Goal: Transaction & Acquisition: Book appointment/travel/reservation

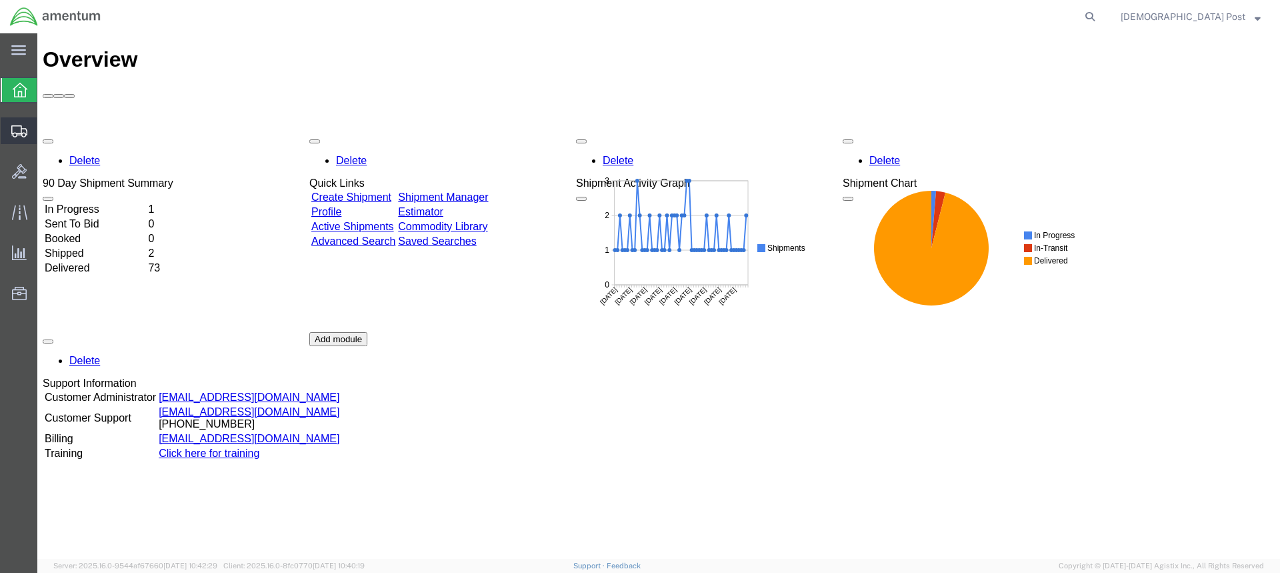
click at [0, 0] on span "Shipment Manager" at bounding box center [0, 0] width 0 height 0
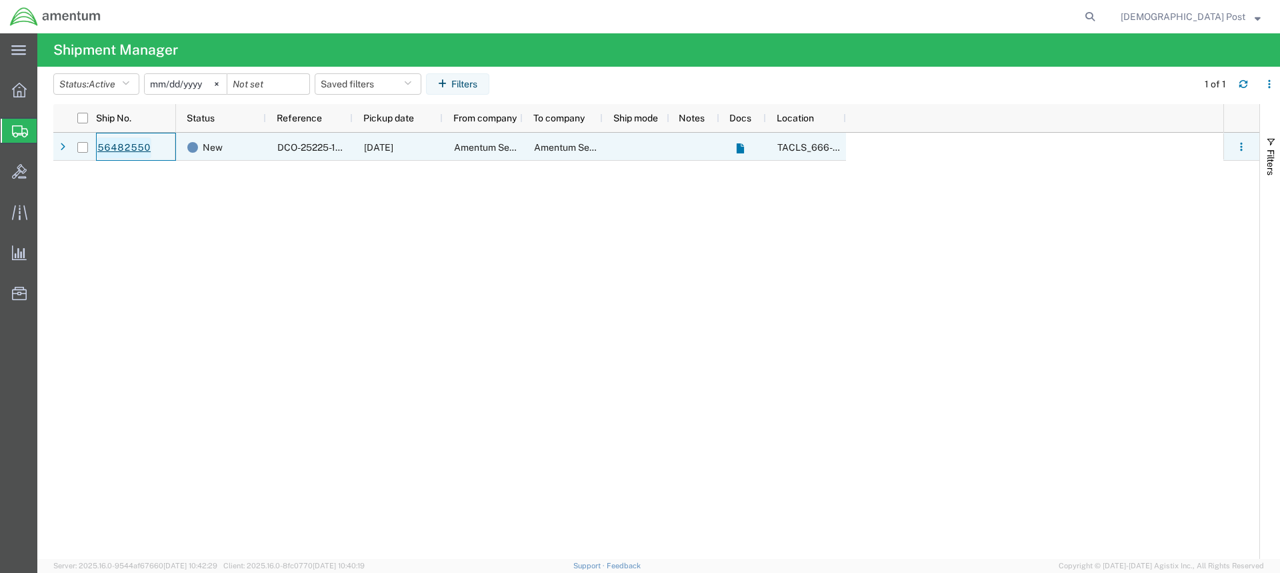
click at [110, 149] on link "56482550" at bounding box center [124, 147] width 55 height 21
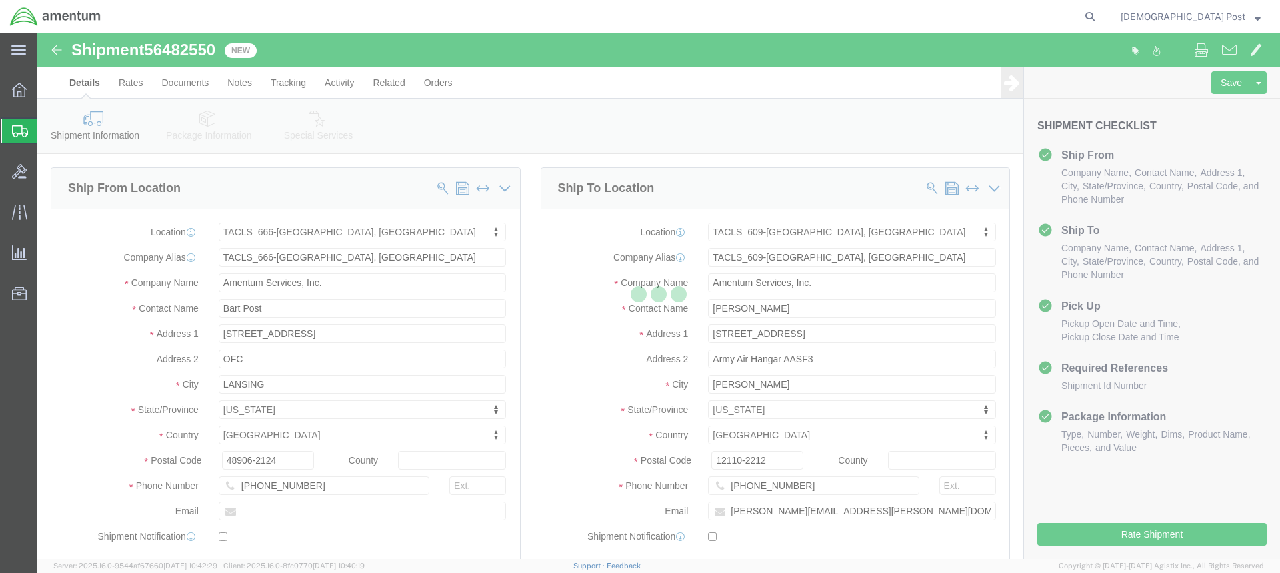
select select "42733"
select select "42710"
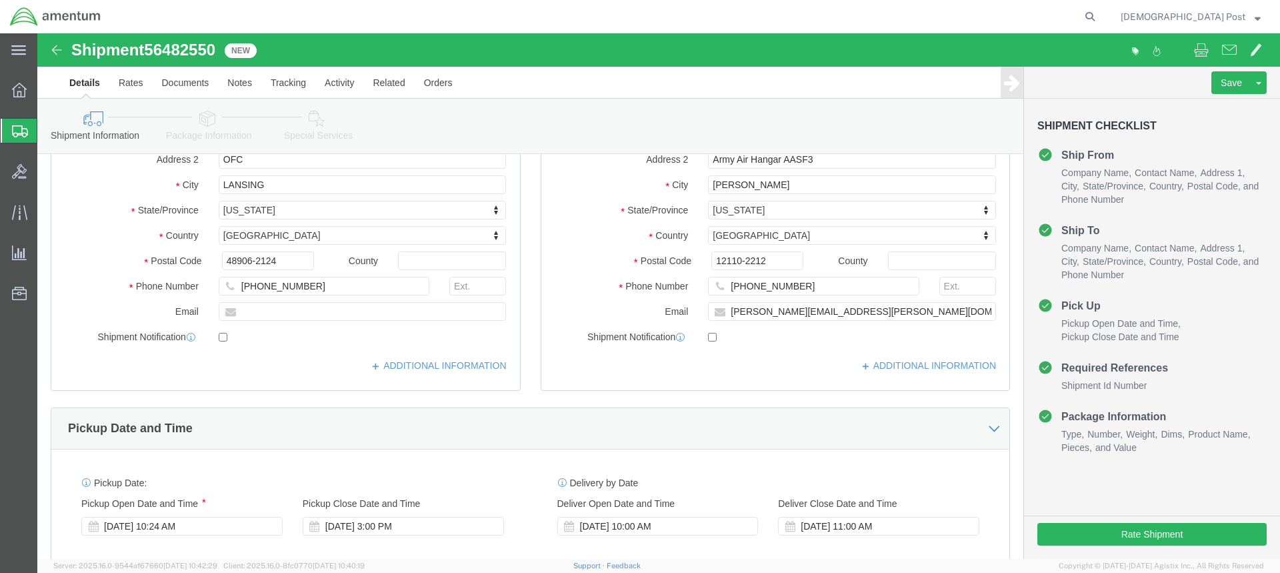
scroll to position [200, 0]
click button "Rate Shipment"
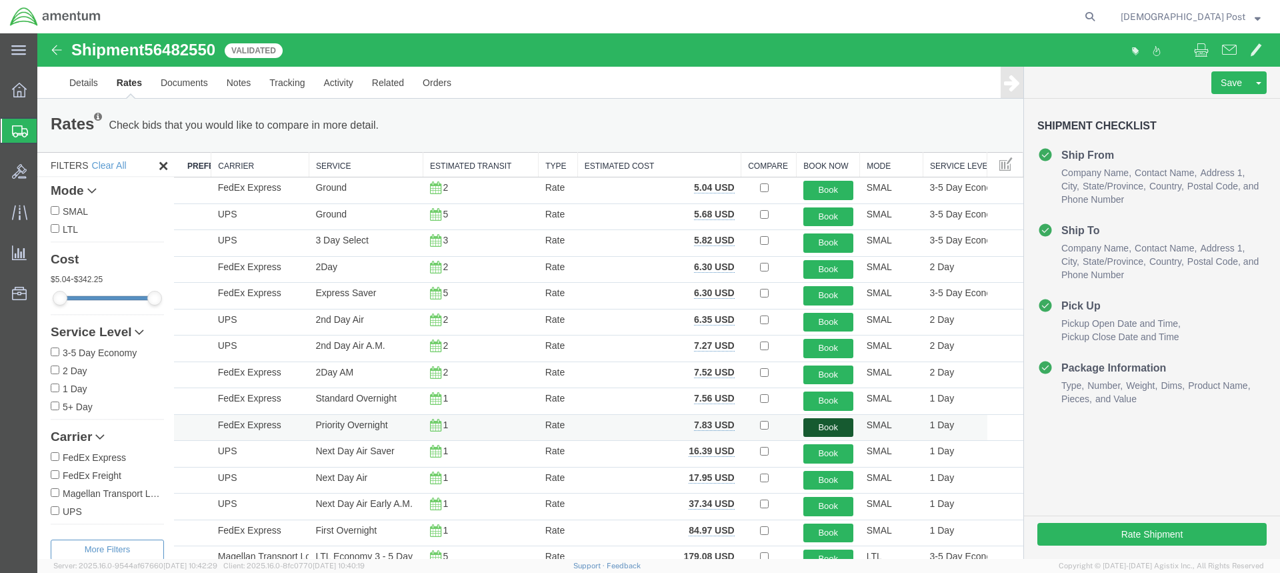
click at [830, 429] on button "Book" at bounding box center [828, 427] width 50 height 19
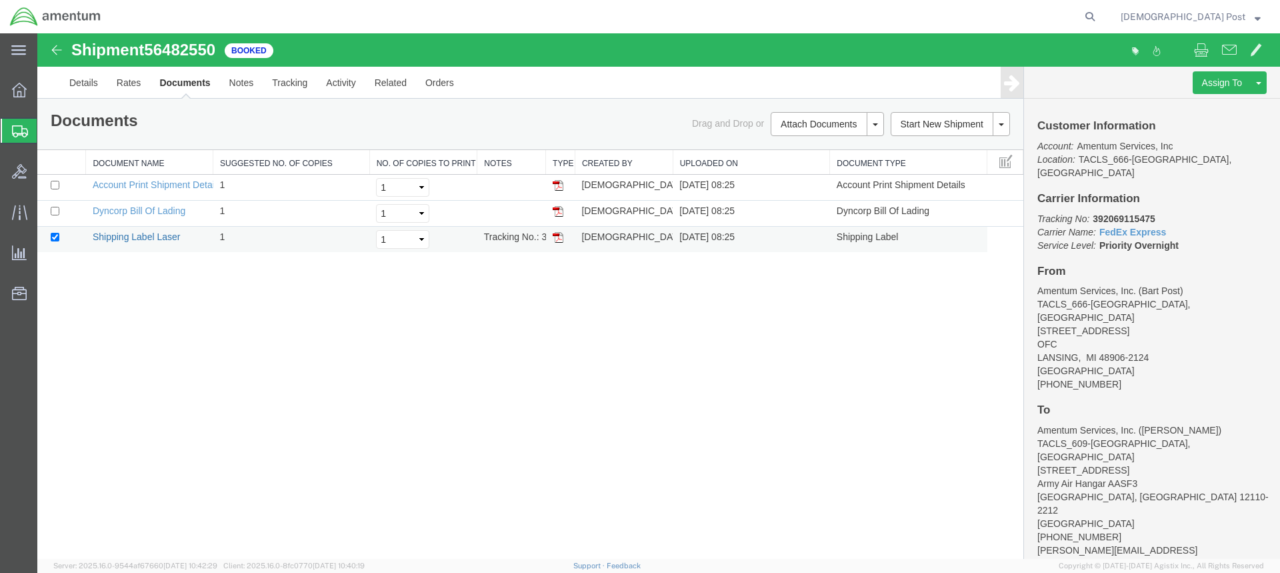
click at [110, 239] on link "Shipping Label Laser" at bounding box center [137, 236] width 88 height 11
drag, startPoint x: 139, startPoint y: 211, endPoint x: 51, endPoint y: 238, distance: 92.6
click at [139, 211] on link "Dyncorp Bill Of Lading" at bounding box center [139, 210] width 93 height 11
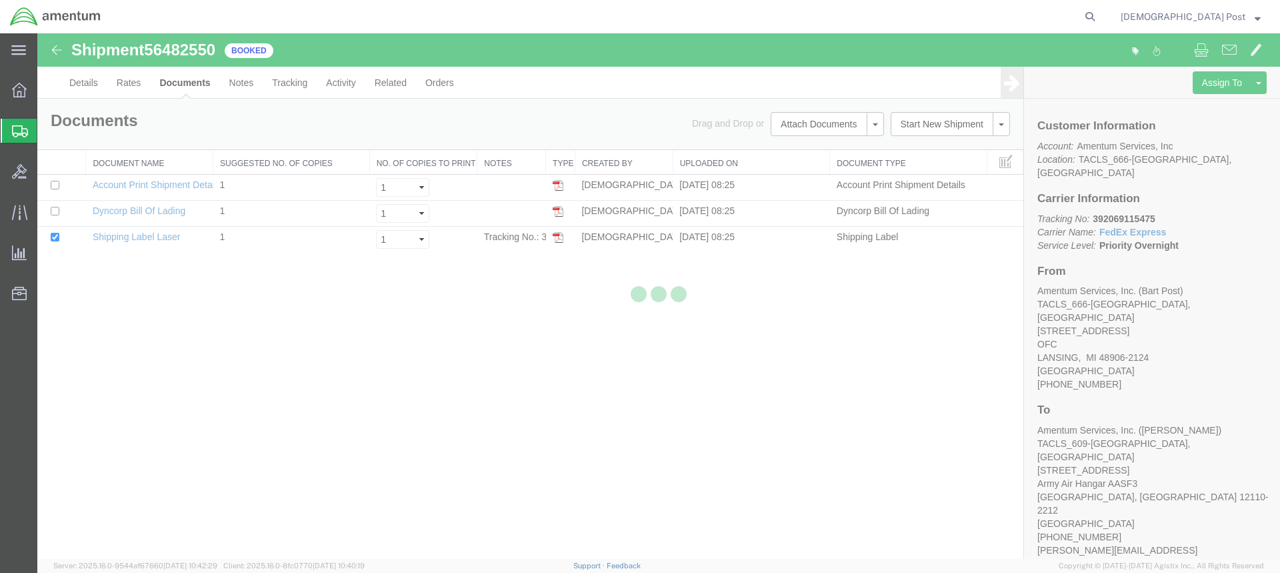
click at [52, 237] on div at bounding box center [658, 295] width 1243 height 525
